Goal: Navigation & Orientation: Go to known website

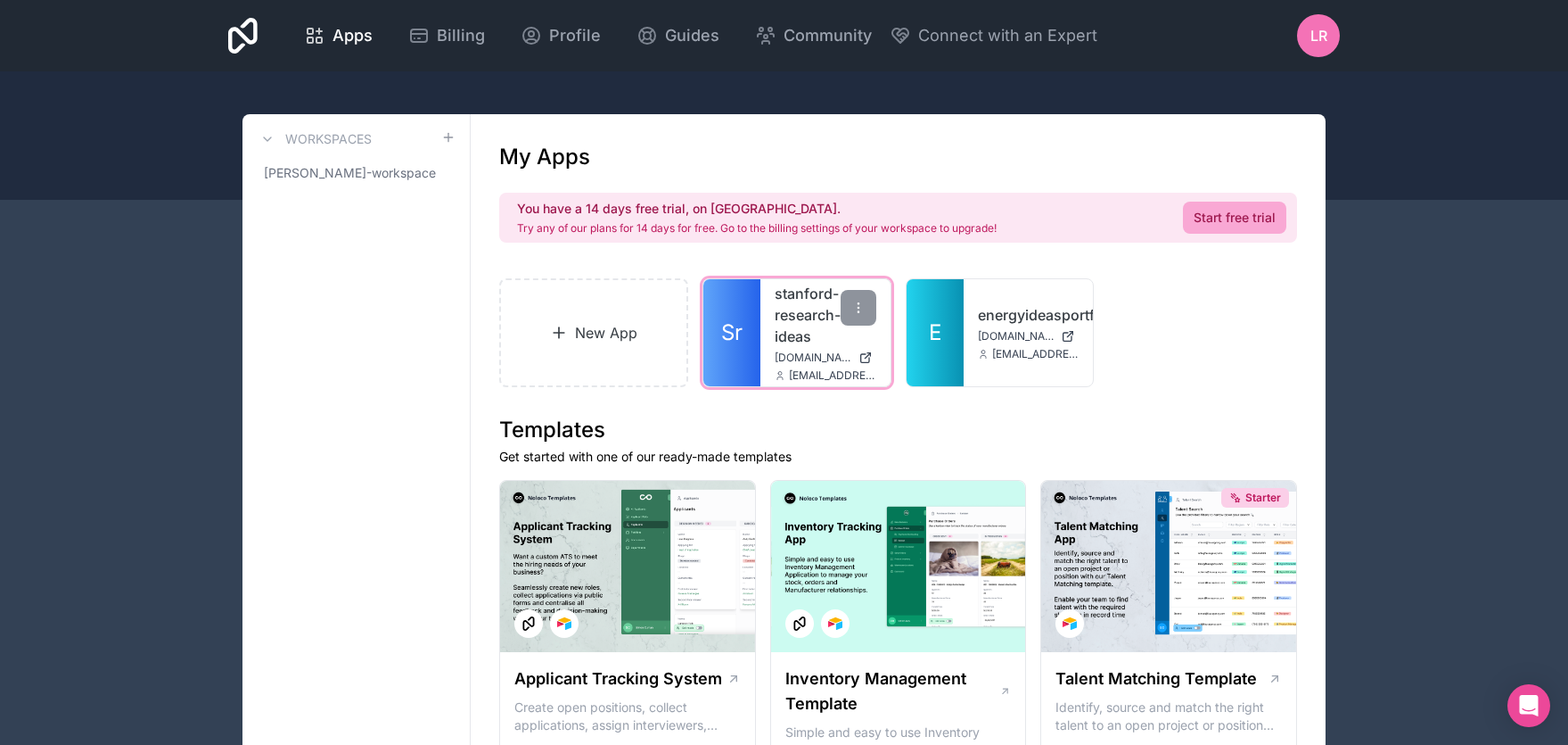
click at [794, 354] on span "[DOMAIN_NAME]" at bounding box center [813, 357] width 76 height 15
click at [994, 351] on span "[EMAIL_ADDRESS][DOMAIN_NAME]" at bounding box center [1036, 353] width 87 height 15
click at [961, 334] on link "E" at bounding box center [934, 332] width 57 height 107
